Goal: Task Accomplishment & Management: Manage account settings

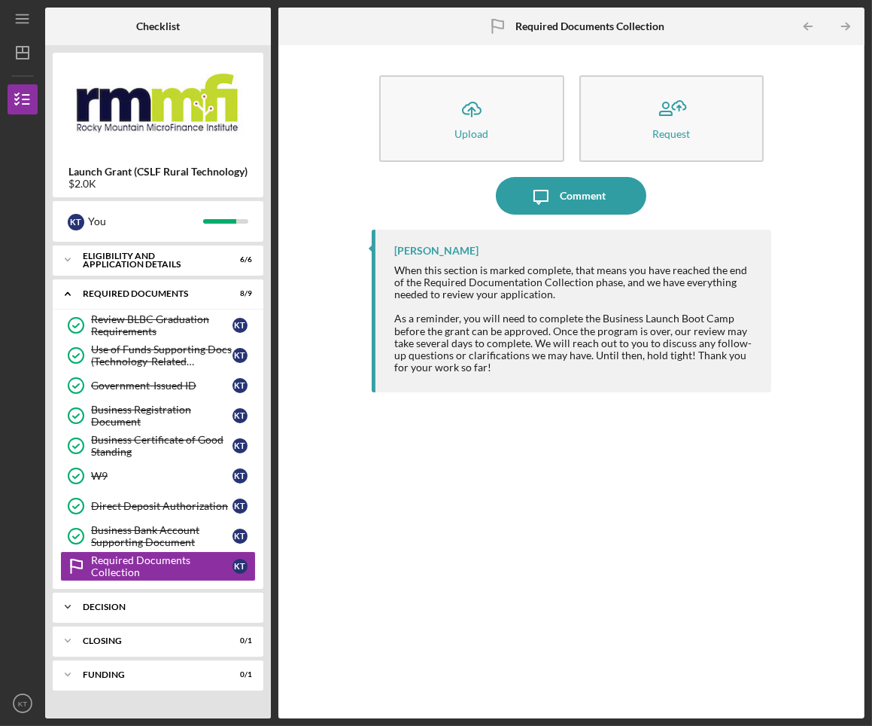
click at [96, 613] on div "Icon/Expander Decision 0 / 2" at bounding box center [158, 607] width 211 height 30
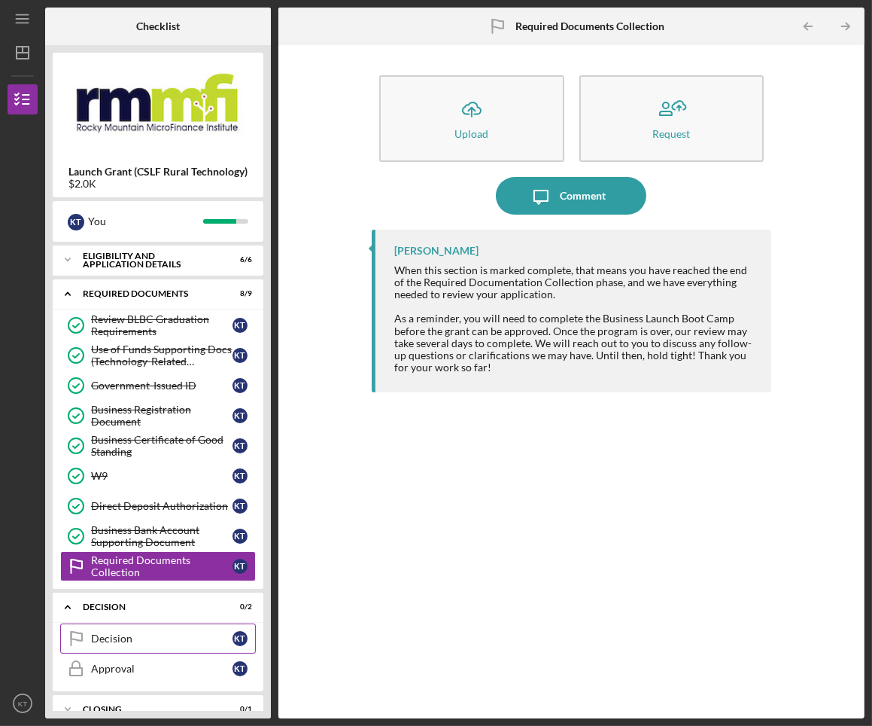
click at [127, 642] on div "Decision" at bounding box center [162, 638] width 142 height 12
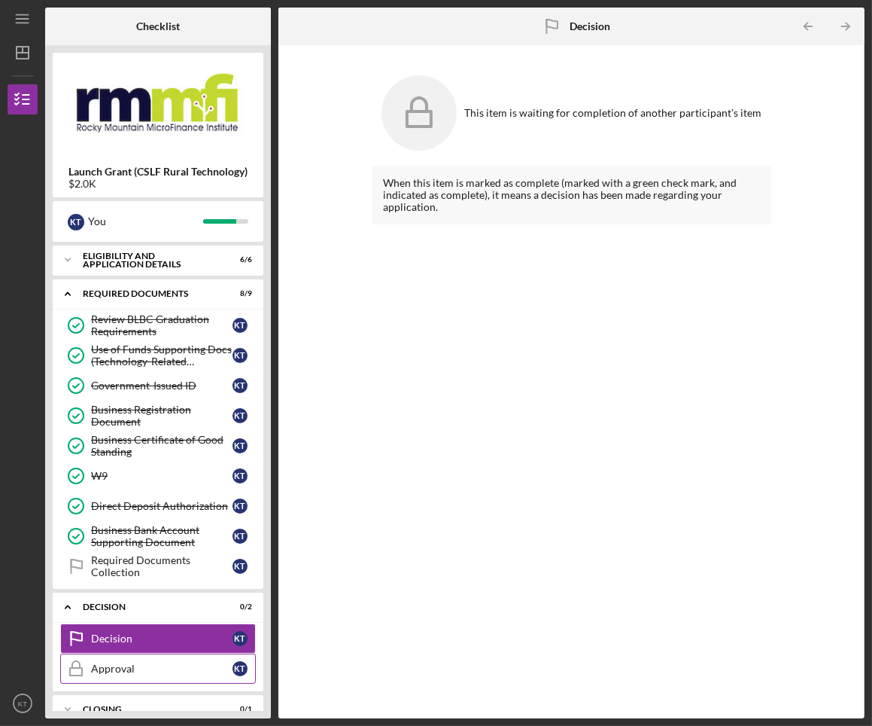
click at [127, 654] on link "Approval Approval K T" at bounding box center [158, 668] width 196 height 30
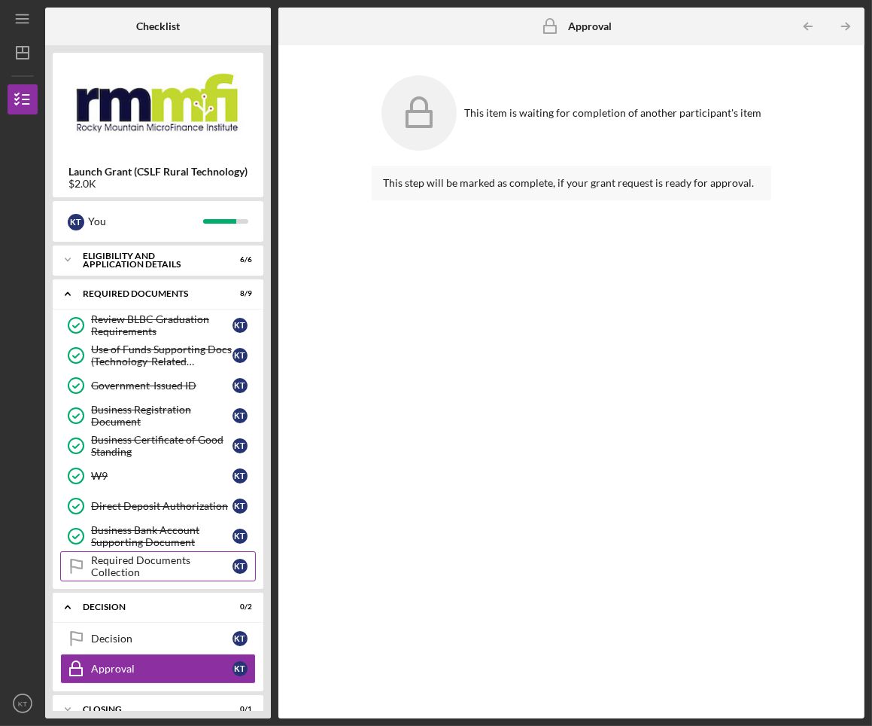
click at [138, 577] on link "Required Documents Collection Required Documents Collection K T" at bounding box center [158, 566] width 196 height 30
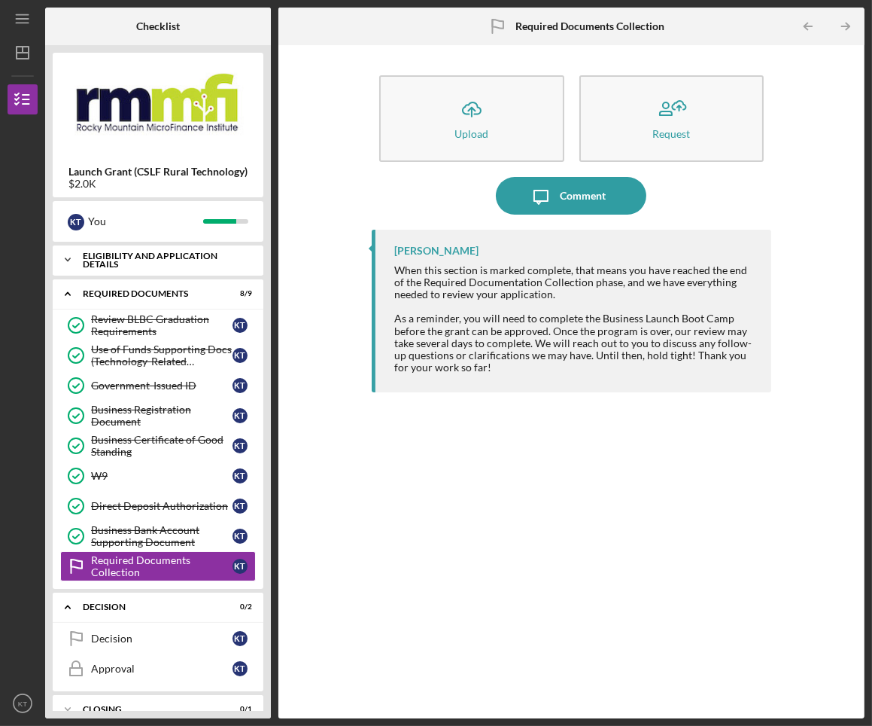
click at [134, 269] on div "Icon/Expander Eligibility and Application Details 6 / 6" at bounding box center [158, 260] width 211 height 30
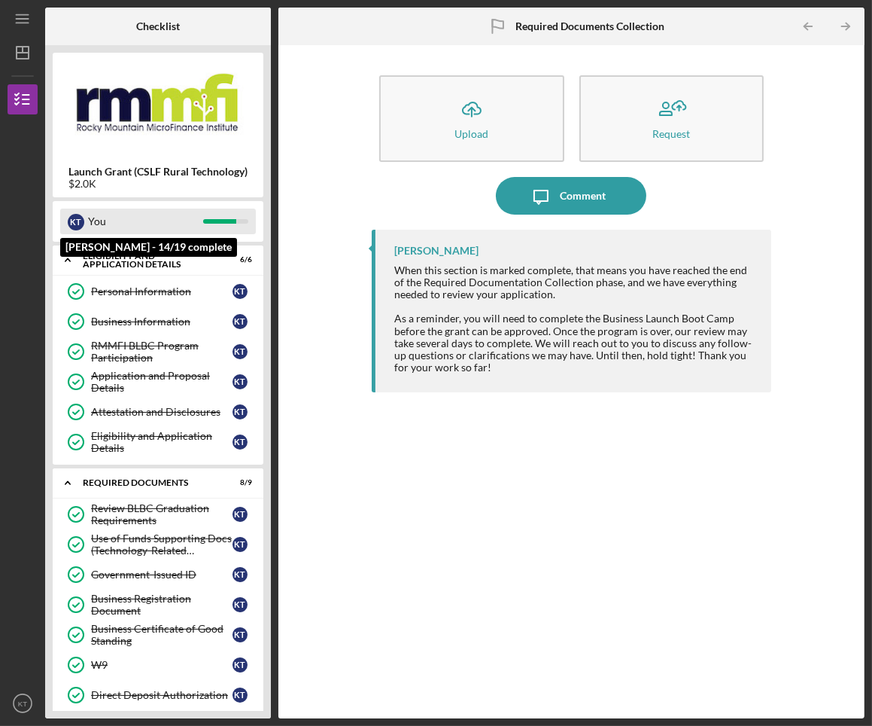
click at [218, 222] on div at bounding box center [219, 221] width 33 height 5
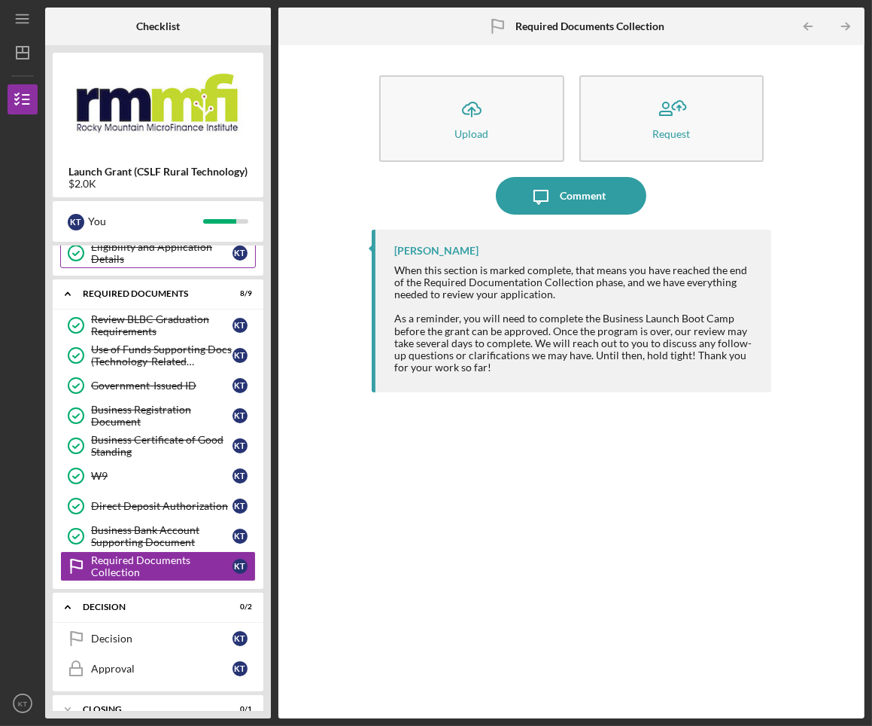
scroll to position [241, 0]
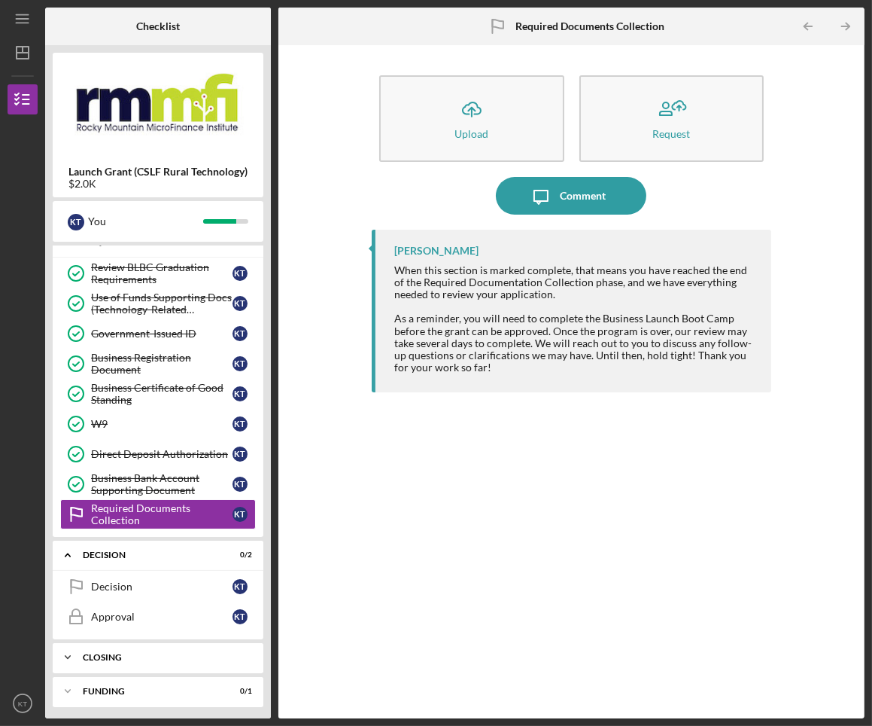
click at [108, 648] on div "Icon/Expander Closing 0 / 1" at bounding box center [158, 657] width 211 height 30
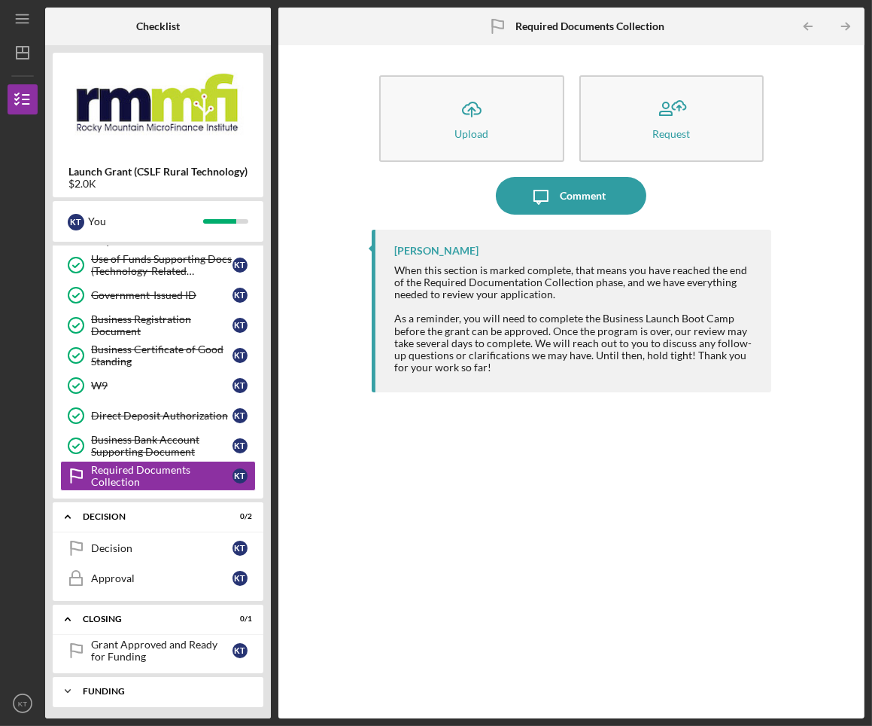
click at [131, 680] on div "Icon/Expander Funding 0 / 1" at bounding box center [158, 691] width 211 height 30
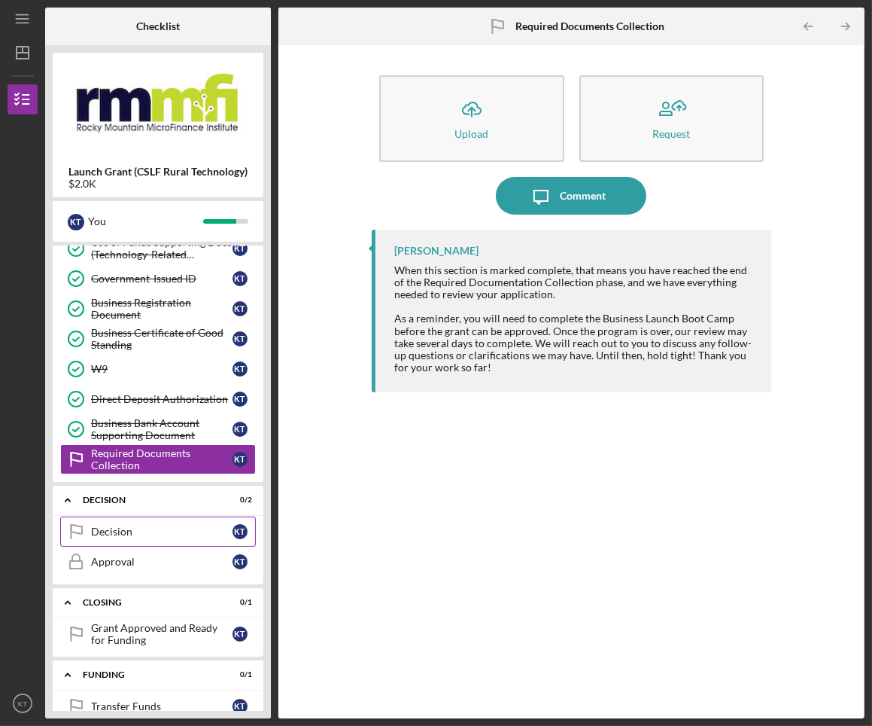
scroll to position [317, 0]
